Goal: Task Accomplishment & Management: Use online tool/utility

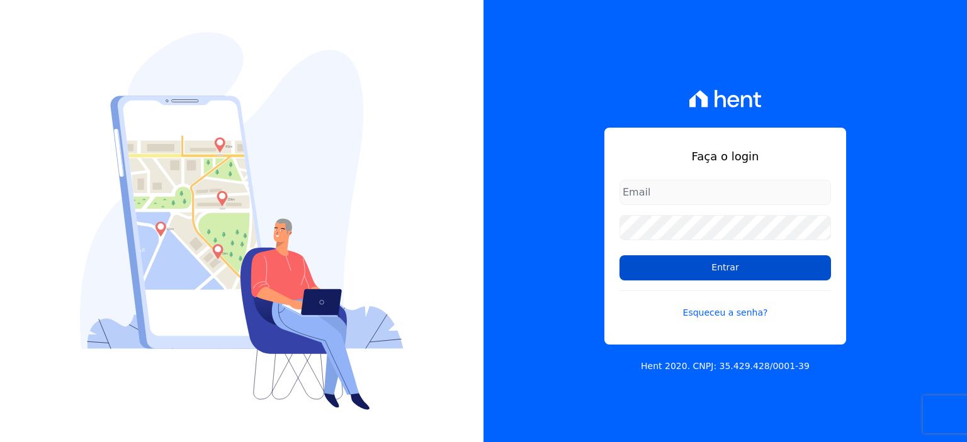
type input "[PERSON_NAME][EMAIL_ADDRESS][PERSON_NAME][DOMAIN_NAME]"
click at [648, 271] on input "Entrar" at bounding box center [724, 268] width 211 height 25
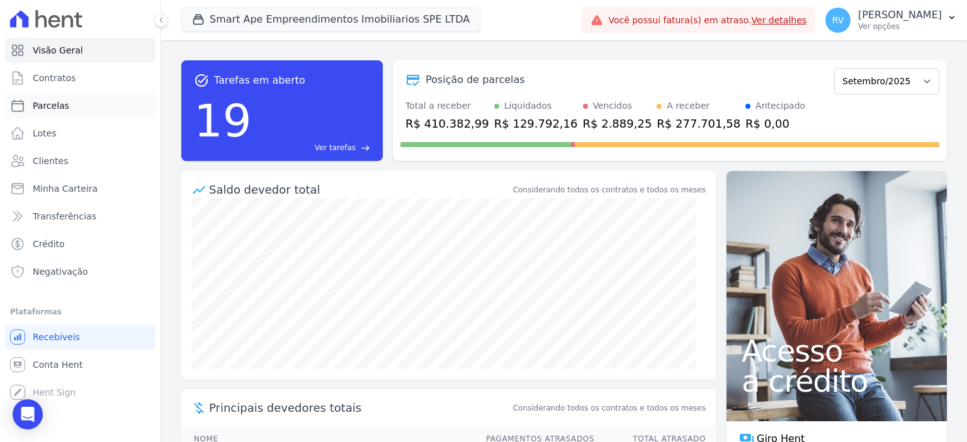
click at [97, 104] on link "Parcelas" at bounding box center [80, 105] width 150 height 25
select select
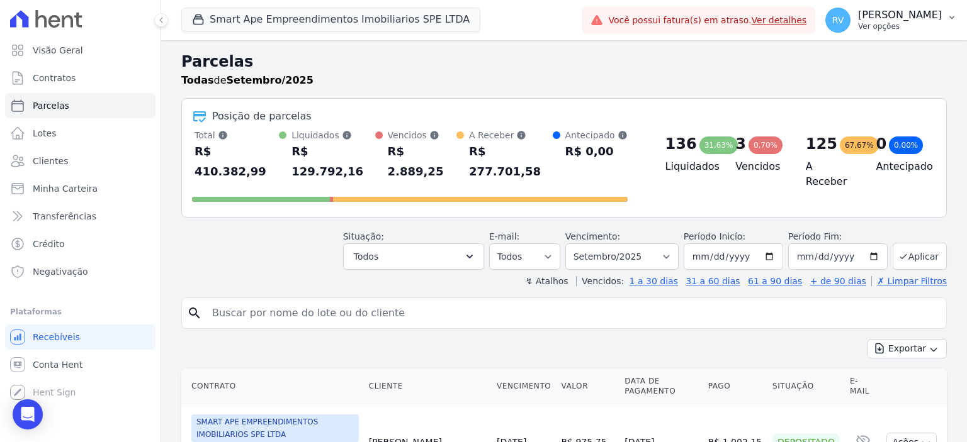
click at [907, 23] on p "Ver opções" at bounding box center [900, 26] width 84 height 10
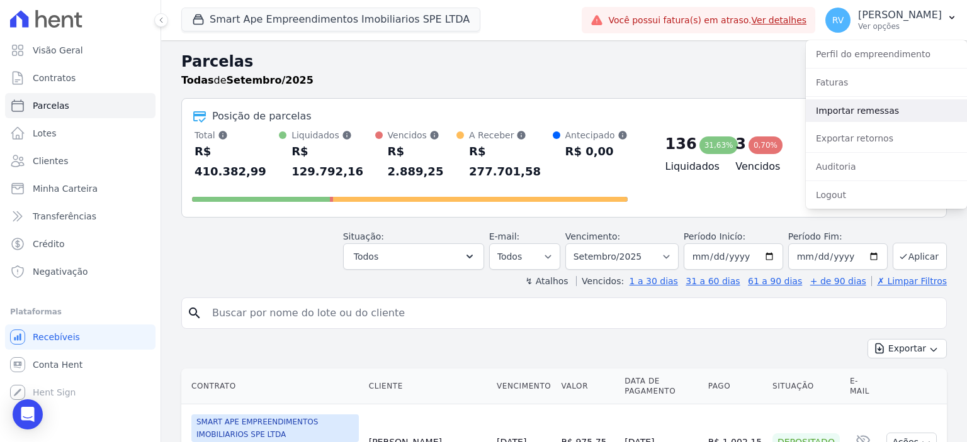
click at [860, 119] on link "Importar remessas" at bounding box center [886, 110] width 161 height 23
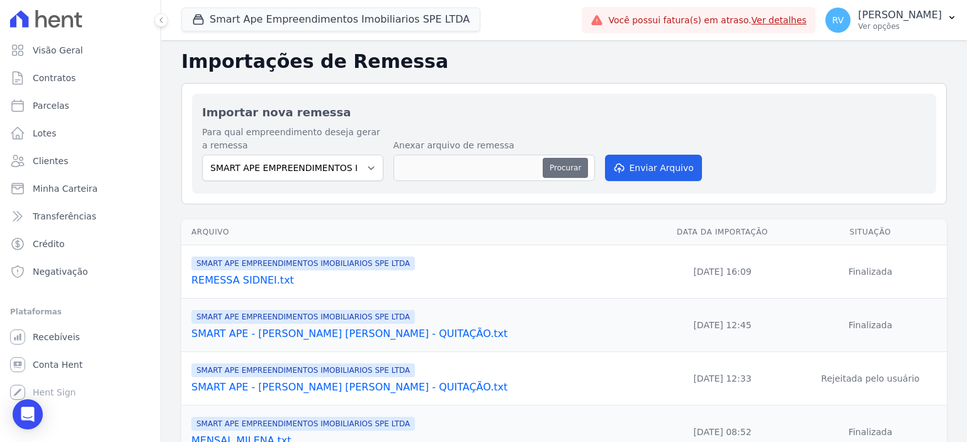
click at [567, 172] on button "Procurar" at bounding box center [564, 168] width 45 height 20
type input "antecipação-[PERSON_NAME].txt"
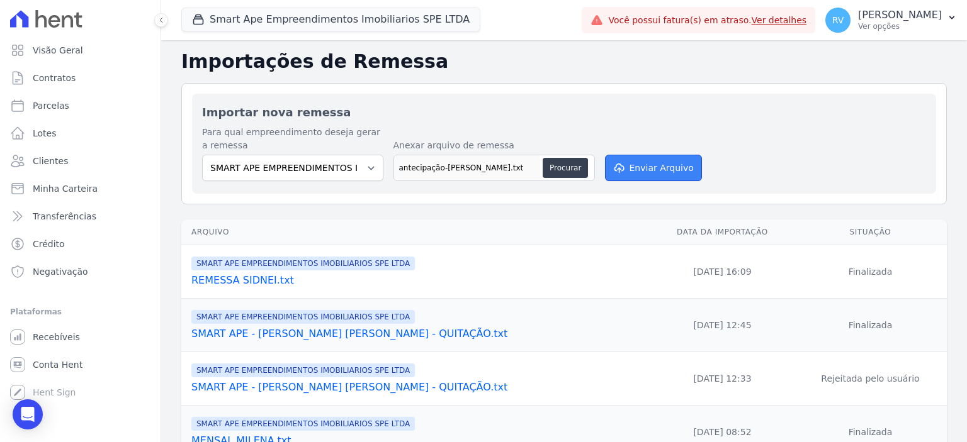
click at [652, 175] on button "Enviar Arquivo" at bounding box center [653, 168] width 97 height 26
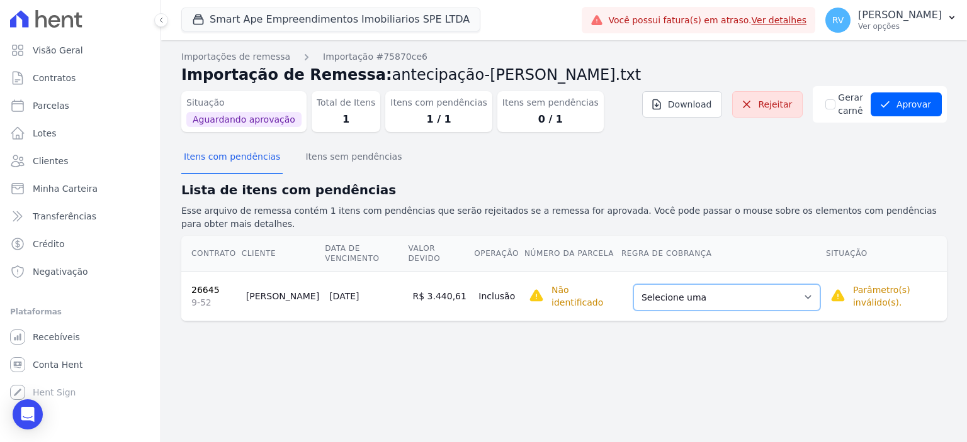
click at [700, 284] on select "Selecione uma Nova Parcela Avulsa Parcela Avulsa Existente Parcela Normal (23 X…" at bounding box center [726, 297] width 187 height 26
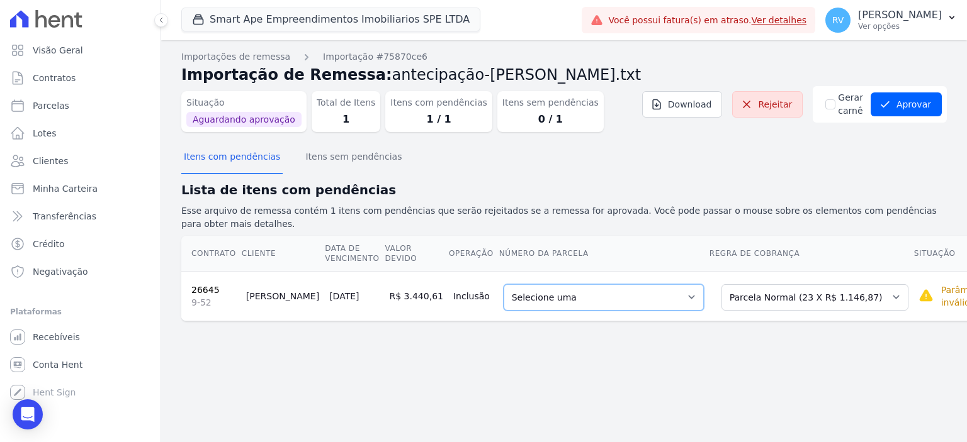
click at [585, 291] on select "Selecione uma 6 - 10/10/2025 - R$ 1.146,87 - Agendado 7 - 10/11/2025 - R$ 1.146…" at bounding box center [603, 297] width 200 height 26
click at [918, 112] on button "Aprovar" at bounding box center [905, 105] width 71 height 24
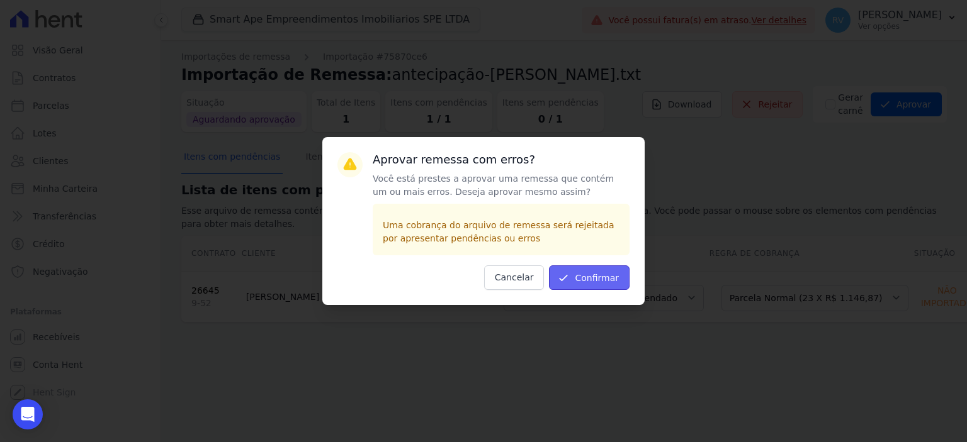
click at [581, 277] on button "Confirmar" at bounding box center [589, 278] width 81 height 25
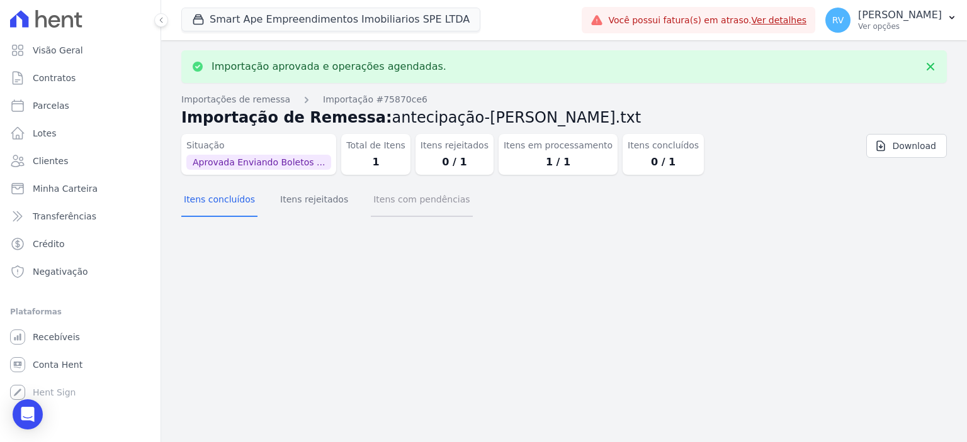
click at [408, 205] on button "Itens com pendências" at bounding box center [421, 200] width 101 height 33
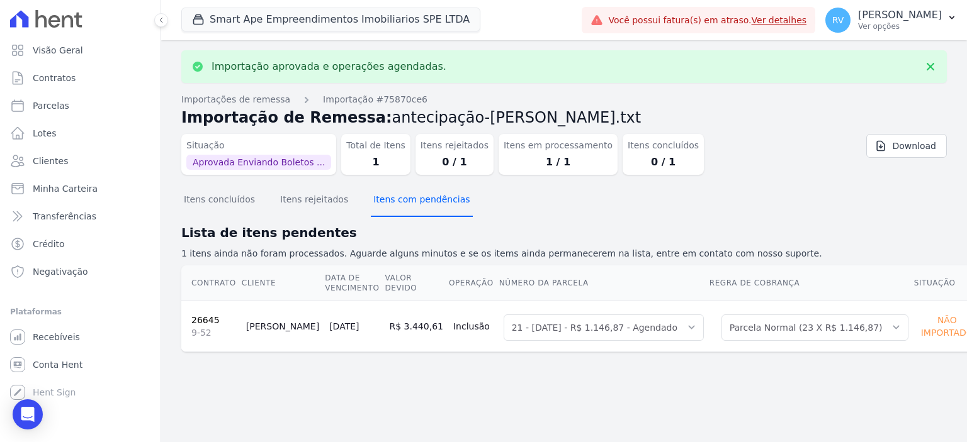
click at [431, 206] on button "Itens com pendências" at bounding box center [421, 200] width 101 height 33
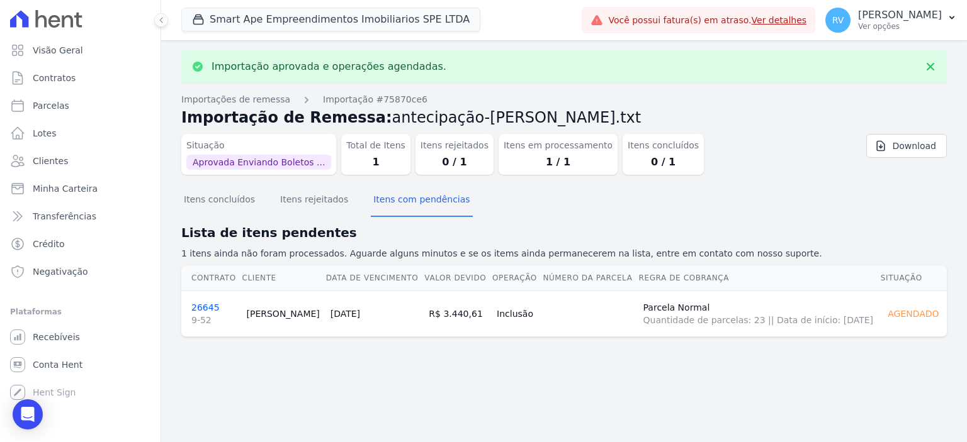
click at [204, 305] on link "26645 9-52" at bounding box center [213, 315] width 45 height 24
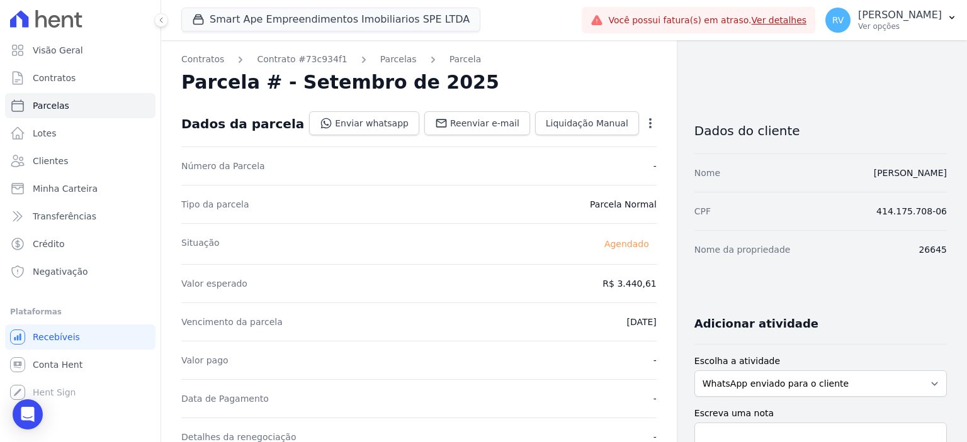
scroll to position [315, 0]
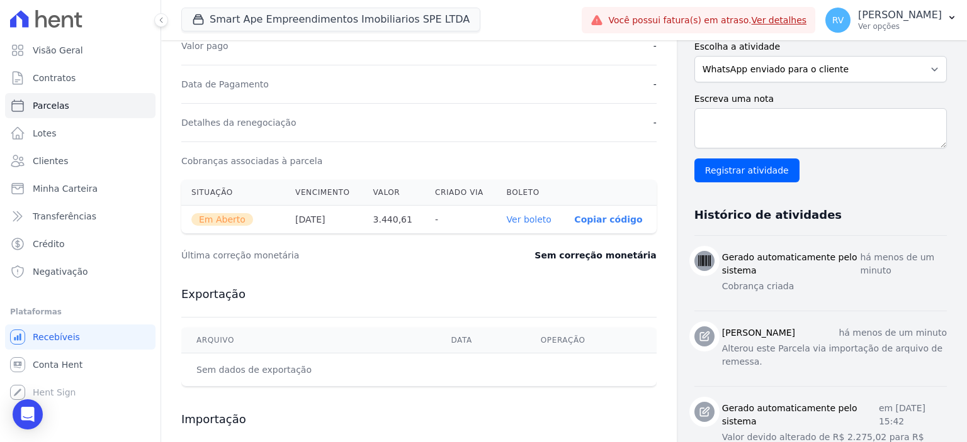
click at [515, 215] on link "Ver boleto" at bounding box center [529, 220] width 45 height 10
